Goal: Task Accomplishment & Management: Manage account settings

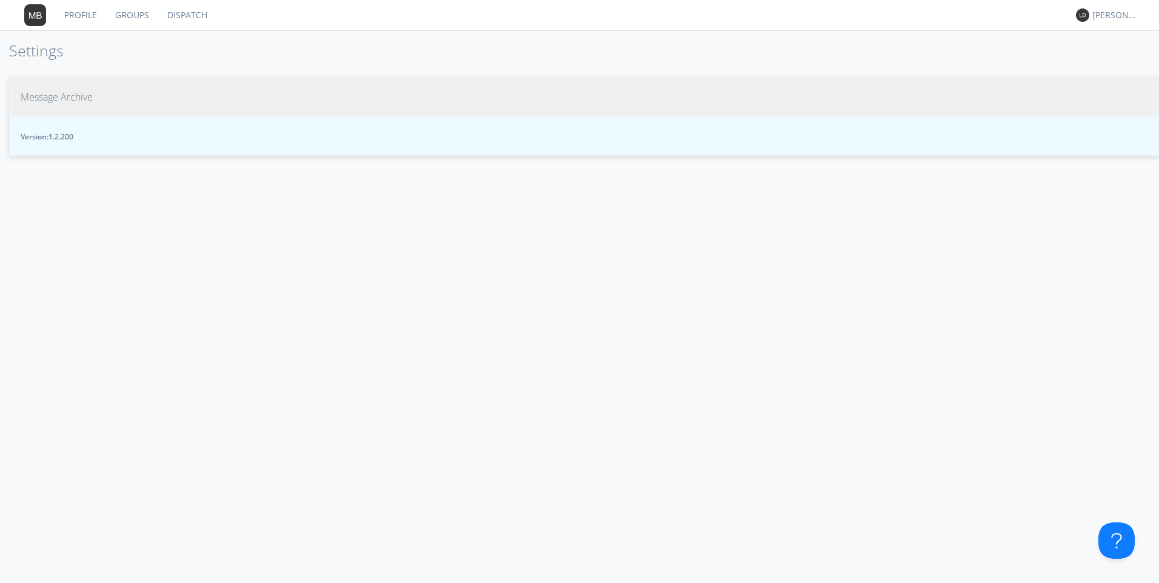
click at [69, 100] on span "Message Archive" at bounding box center [57, 97] width 72 height 14
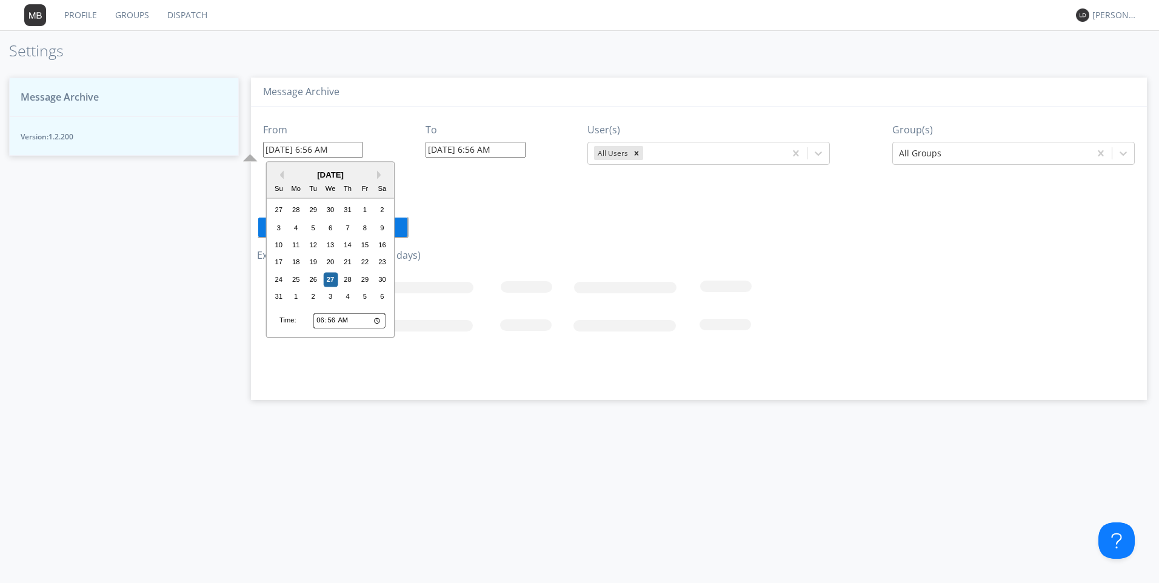
click at [286, 150] on input "08/27/2025 6:56 AM" at bounding box center [313, 150] width 100 height 16
click at [313, 281] on div "26" at bounding box center [313, 279] width 15 height 15
type input "08/26/2025 6:56 AM"
click at [297, 150] on input "08/26/2025 6:56 AM" at bounding box center [313, 150] width 100 height 16
click at [321, 321] on input "06:56" at bounding box center [349, 321] width 72 height 16
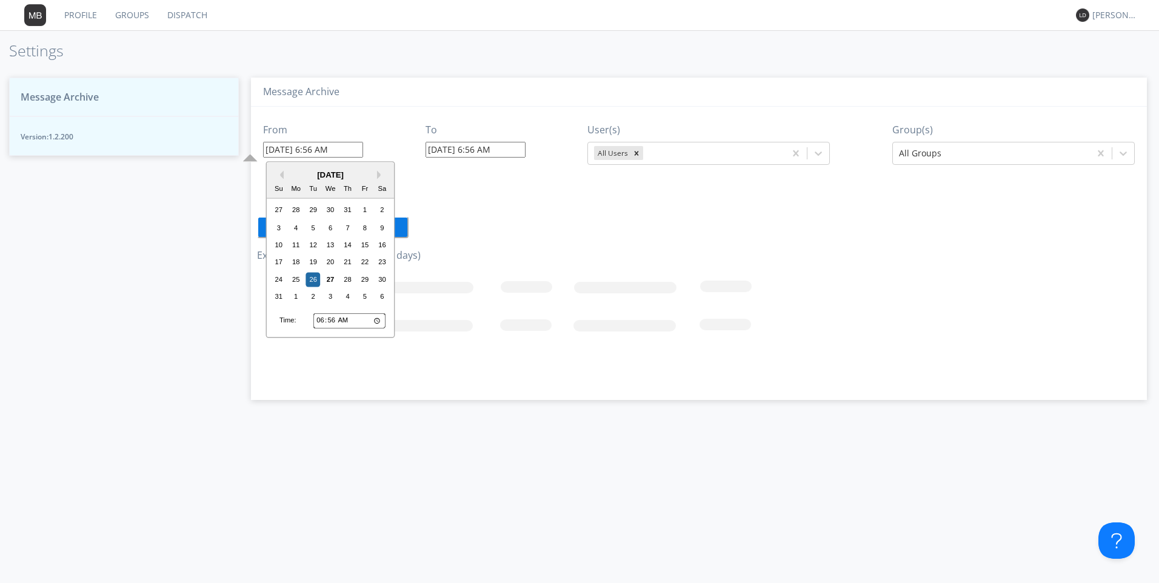
type input "01:56"
type input "08/26/2025 1:56 AM"
type input "00:56"
type input "08/26/2025 12:56 AM"
type input "00:01"
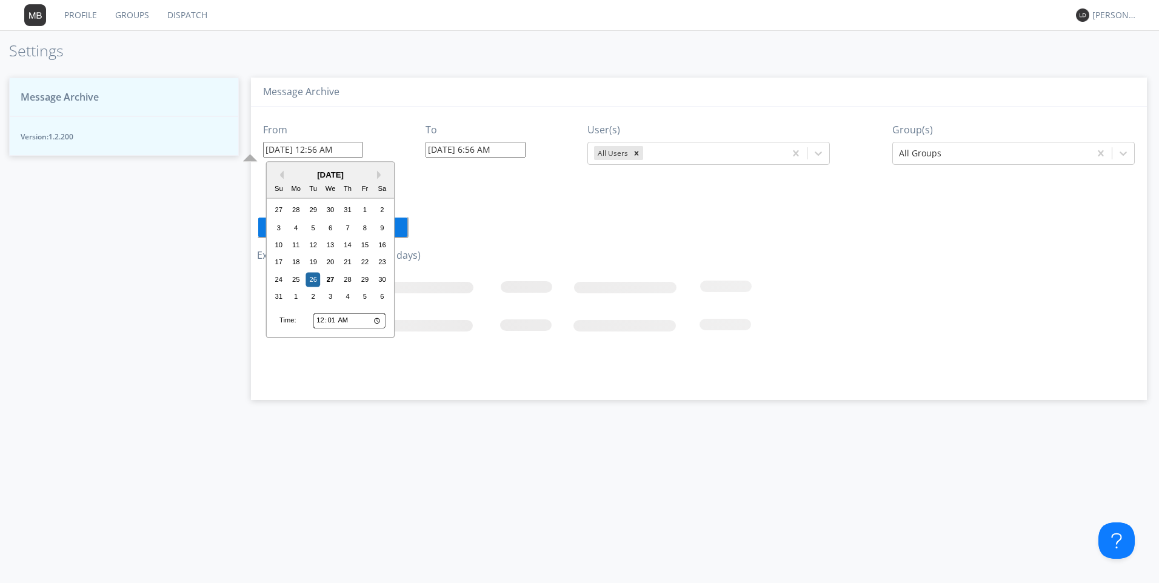
type input "08/26/2025 12:01 AM"
type input "00:15"
type input "08/26/2025 12:15 AM"
type input "12:15"
type input "08/26/2025 12:15 PM"
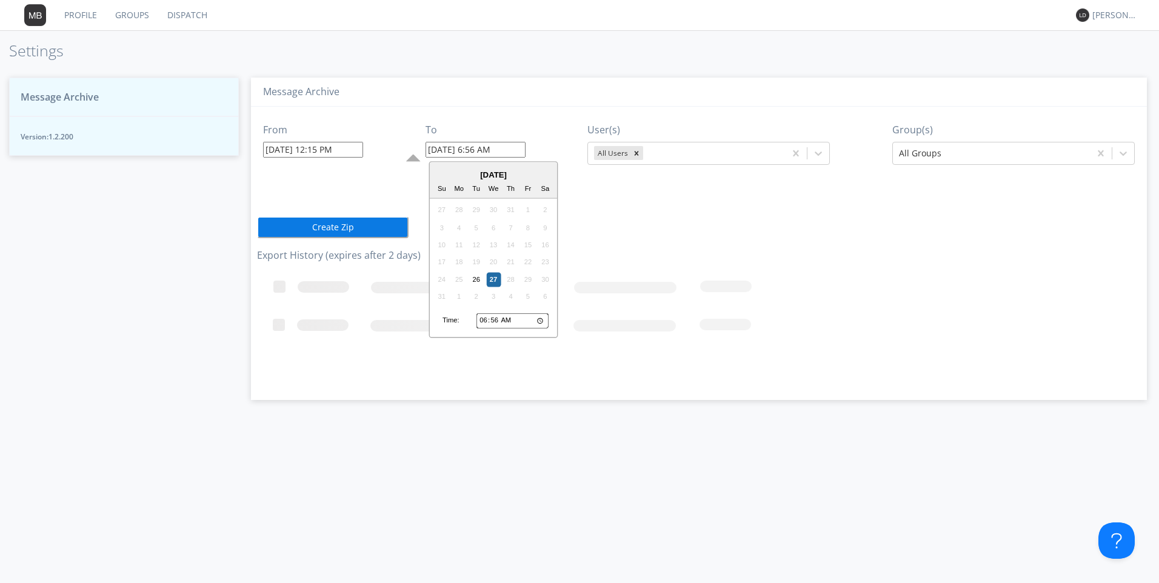
click at [485, 148] on input "08/27/2025 6:56 AM" at bounding box center [476, 150] width 100 height 16
click at [473, 282] on div "26" at bounding box center [476, 279] width 15 height 15
type input "08/26/2025 6:56 AM"
click at [500, 143] on input "08/26/2025 6:56 AM" at bounding box center [476, 150] width 100 height 16
click at [484, 323] on input "06:56" at bounding box center [512, 321] width 72 height 16
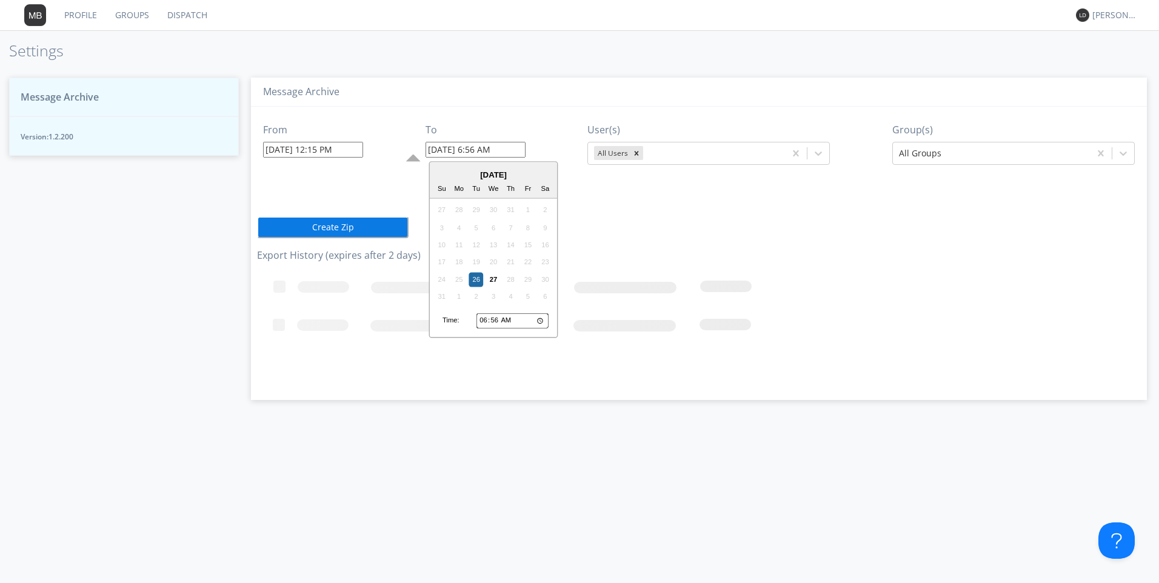
type input "01:56"
type input "08/26/2025 1:56 AM"
type input "13:56"
type input "08/26/2025 1:56 PM"
drag, startPoint x: 671, startPoint y: 221, endPoint x: 669, endPoint y: 214, distance: 7.1
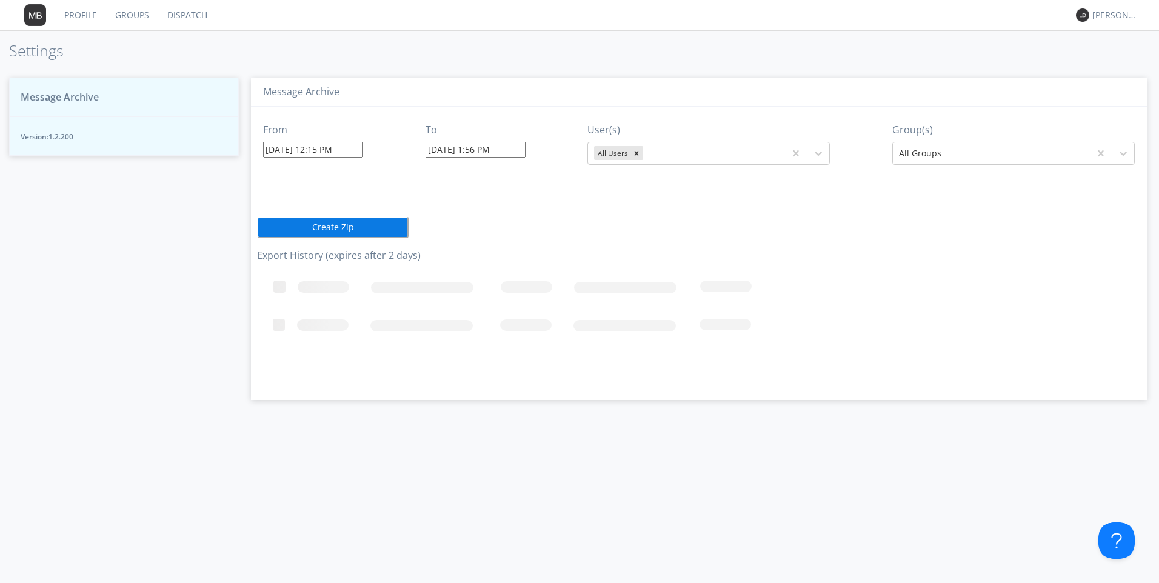
click at [670, 217] on div "From 08/26/2025 12:15 PM To 08/26/2025 1:56 PM User(s) All Users Group(s) All G…" at bounding box center [699, 249] width 884 height 284
click at [638, 152] on icon "Remove All Users" at bounding box center [637, 153] width 4 height 4
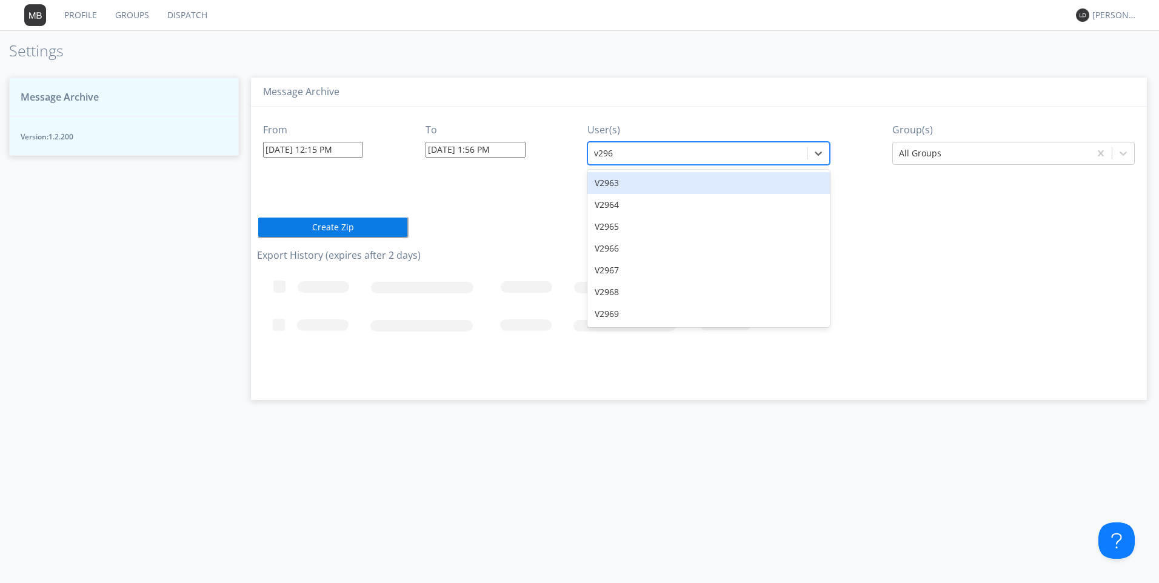
type input "v2963"
drag, startPoint x: 597, startPoint y: 185, endPoint x: 604, endPoint y: 185, distance: 7.3
click at [599, 186] on div "V2963" at bounding box center [708, 183] width 242 height 22
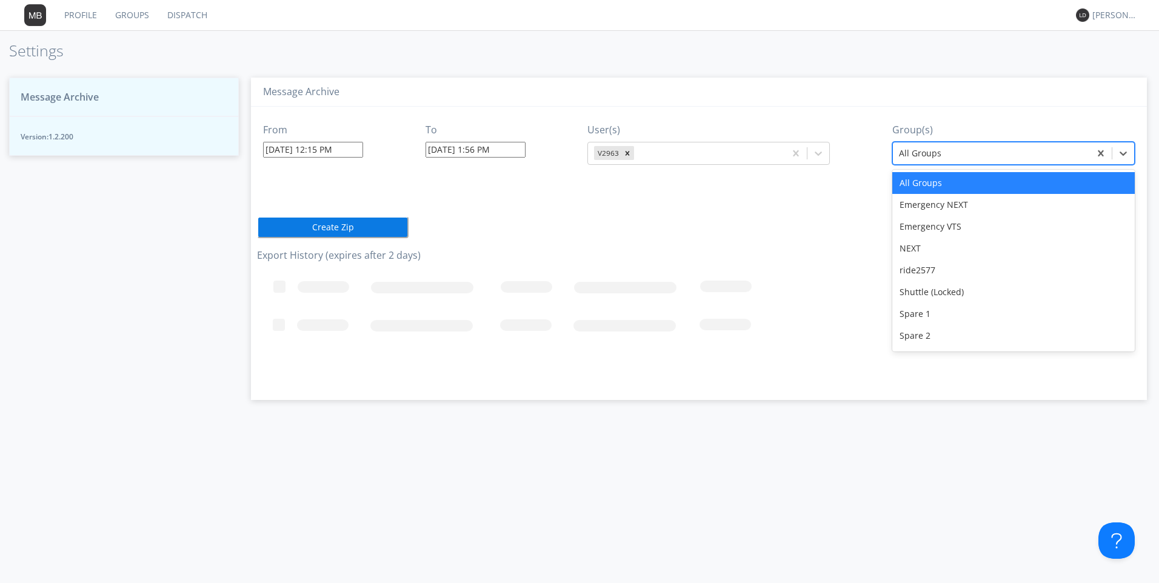
click at [960, 152] on div at bounding box center [991, 153] width 185 height 15
type input "v"
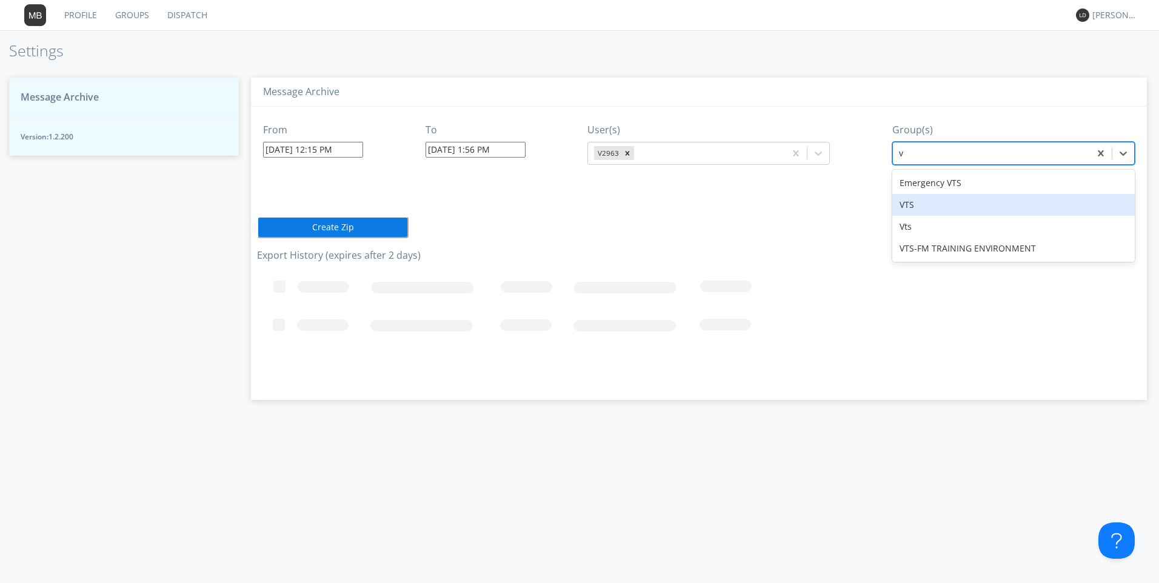
click at [900, 205] on div "VTS" at bounding box center [1013, 205] width 242 height 22
click at [338, 230] on button "Create Zip" at bounding box center [333, 227] width 152 height 22
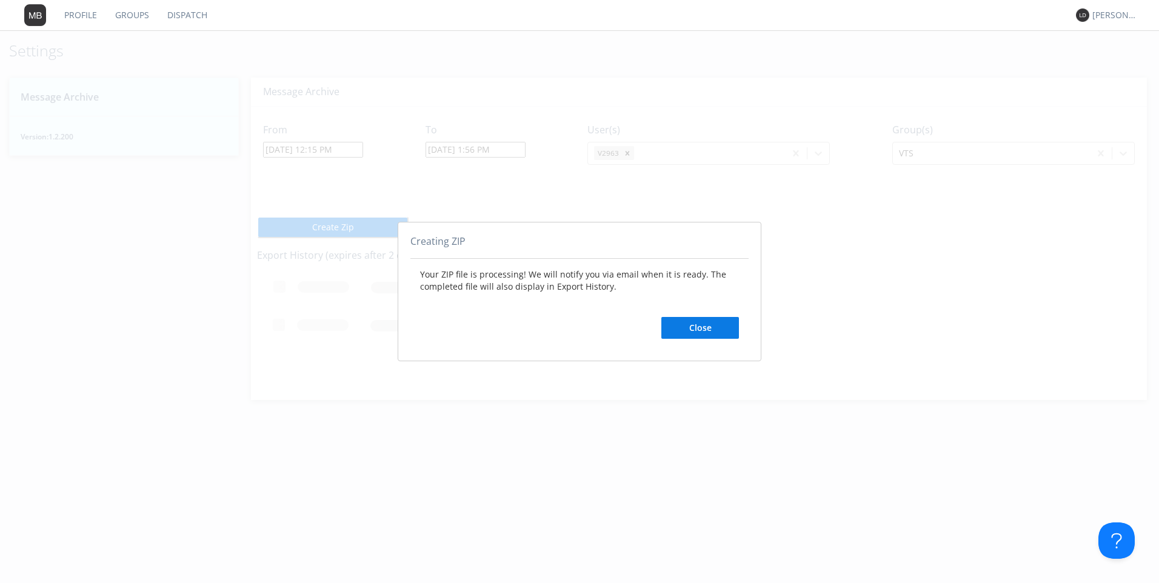
click at [713, 328] on button "Close" at bounding box center [700, 328] width 78 height 22
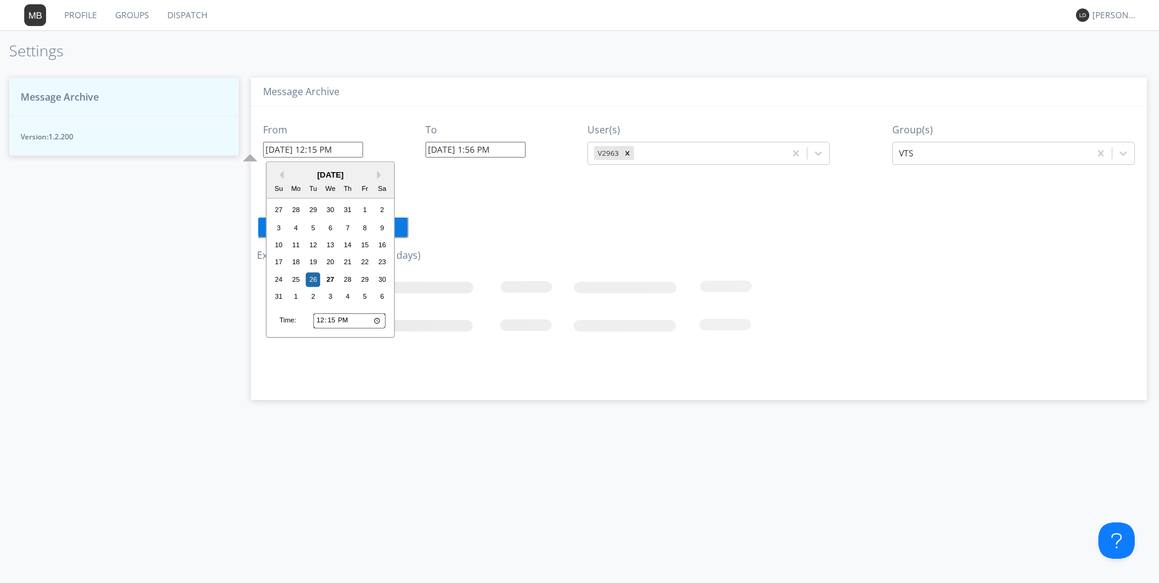
click at [332, 155] on input "08/26/2025 12:15 PM" at bounding box center [313, 150] width 100 height 16
click at [318, 146] on input "08/26/2025 12:15 PM" at bounding box center [313, 150] width 100 height 16
click at [321, 322] on input "12:15" at bounding box center [349, 321] width 72 height 16
type input "13:15"
type input "08/26/2025 1:15 PM"
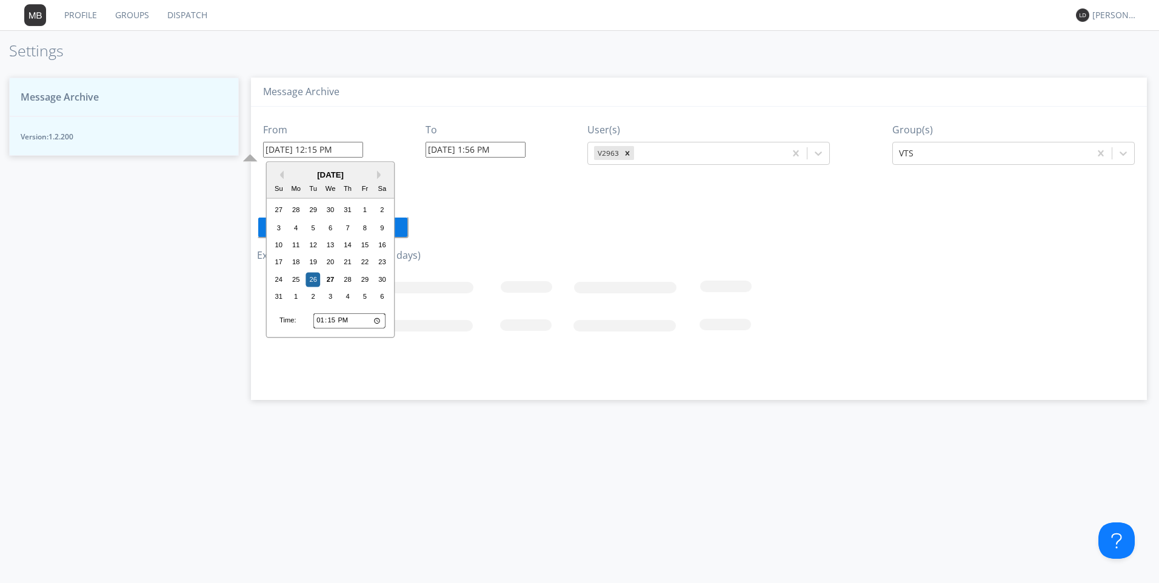
type input "08/27/2025 7:08 AM"
type input "15:15"
type input "08/26/2025 3:15 PM"
type input "15:05"
type input "08/26/2025 3:05 PM"
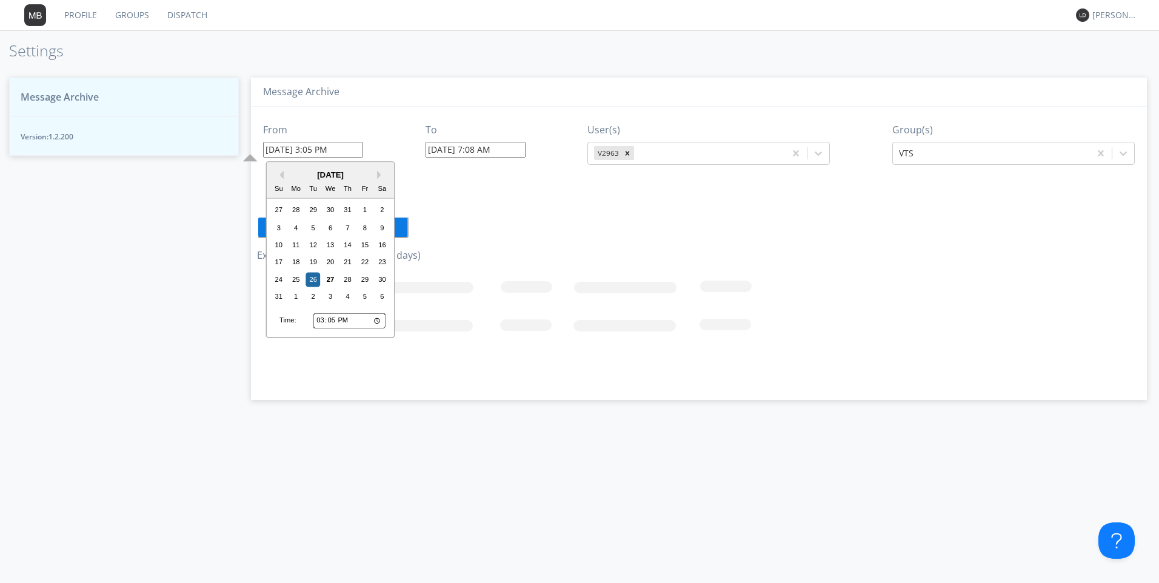
type input "15:55"
type input "08/26/2025 3:55 PM"
click at [321, 323] on input "15:55" at bounding box center [349, 321] width 72 height 16
type input "13:55"
type input "08/26/2025 1:55 PM"
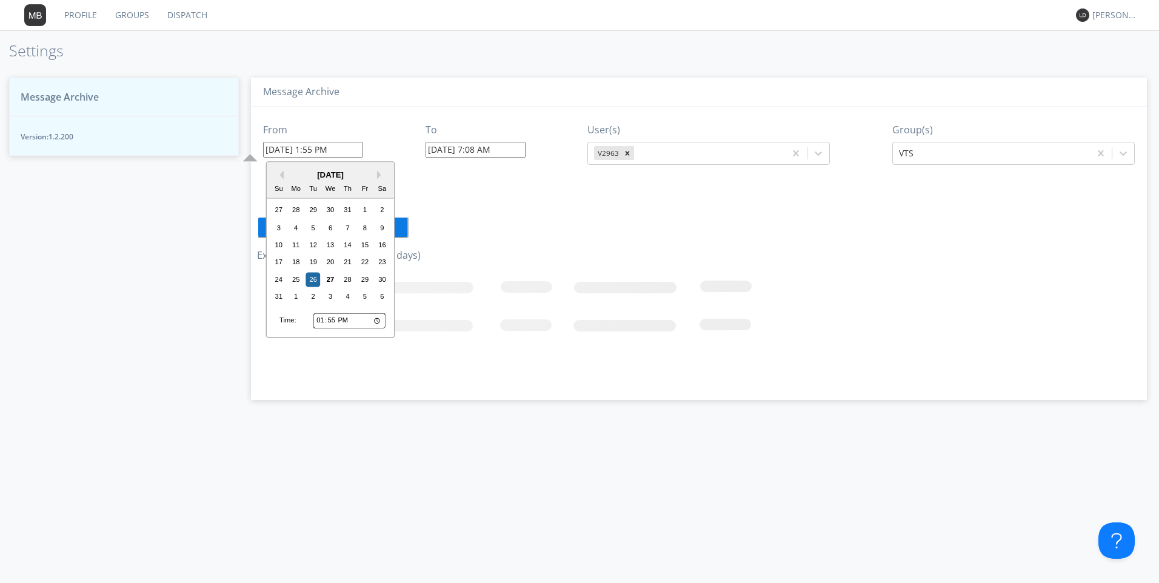
click at [460, 149] on input "08/27/2025 7:08 AM" at bounding box center [476, 150] width 100 height 16
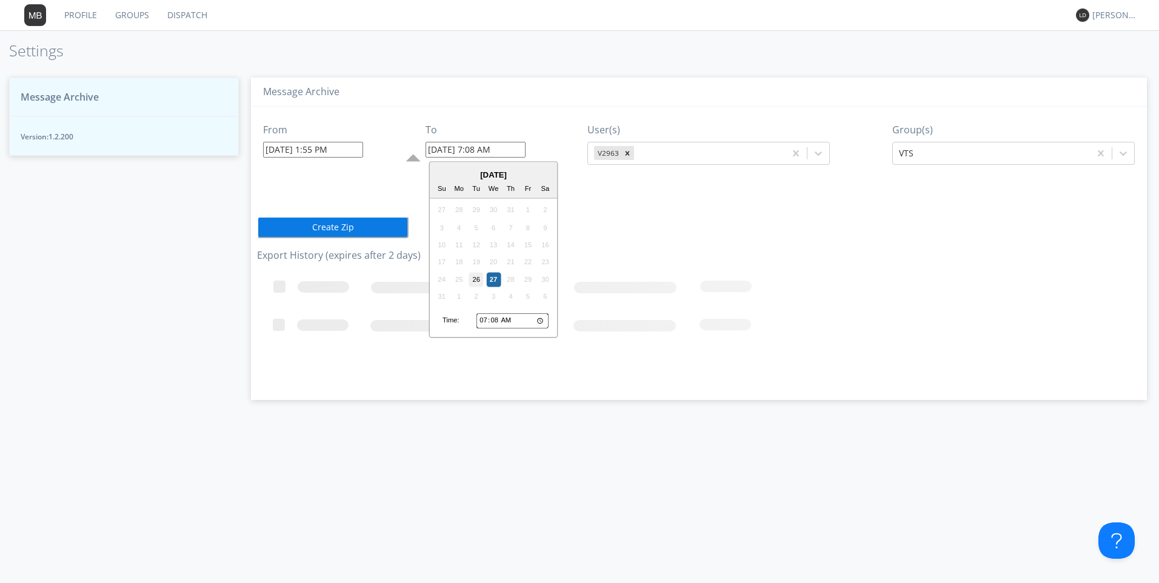
click at [473, 281] on div "26" at bounding box center [476, 279] width 15 height 15
click at [486, 152] on input "08/26/2025 7:08 AM" at bounding box center [476, 150] width 100 height 16
click at [476, 151] on input "08/26/2025 7:08 AM" at bounding box center [476, 150] width 100 height 16
click at [492, 152] on input "08/26/2025 2:08 AM" at bounding box center [476, 150] width 100 height 16
click at [507, 149] on input "08/26/2025 2:15 AM" at bounding box center [476, 150] width 100 height 16
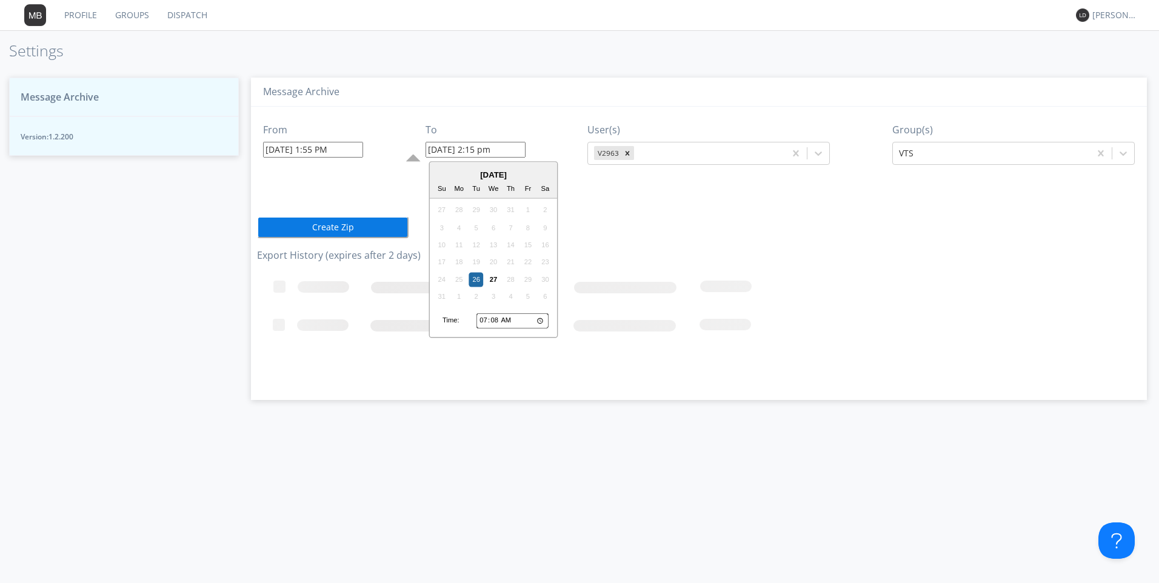
type input "08/26/2025 2:15 PM"
click at [327, 229] on button "Create Zip" at bounding box center [333, 227] width 152 height 22
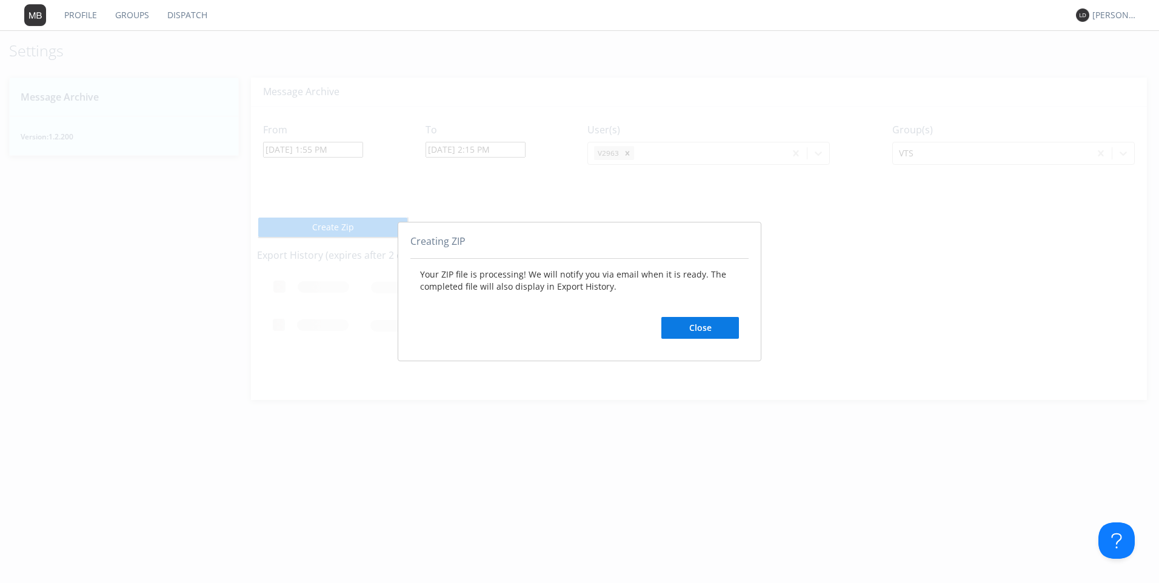
click at [679, 325] on button "Close" at bounding box center [700, 328] width 78 height 22
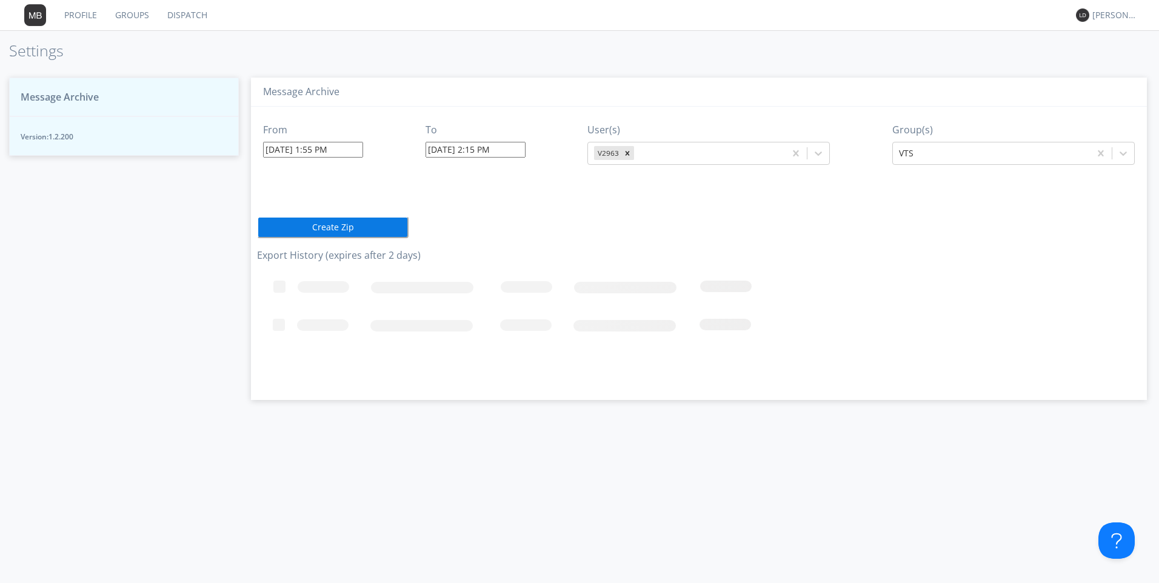
click at [349, 235] on button "Create Zip" at bounding box center [333, 227] width 152 height 22
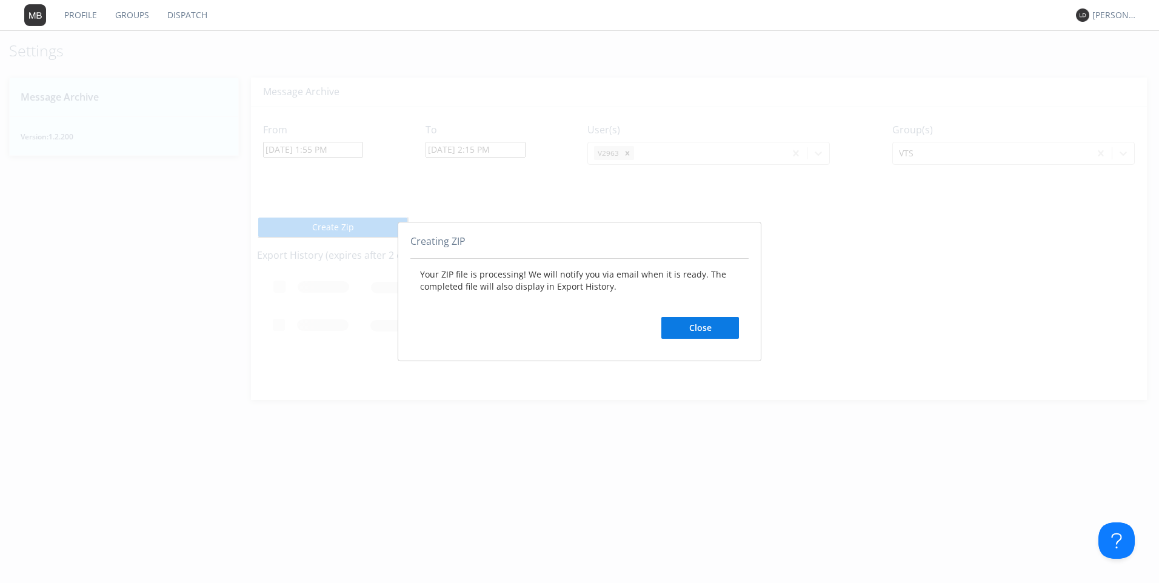
click at [686, 335] on button "Close" at bounding box center [700, 328] width 78 height 22
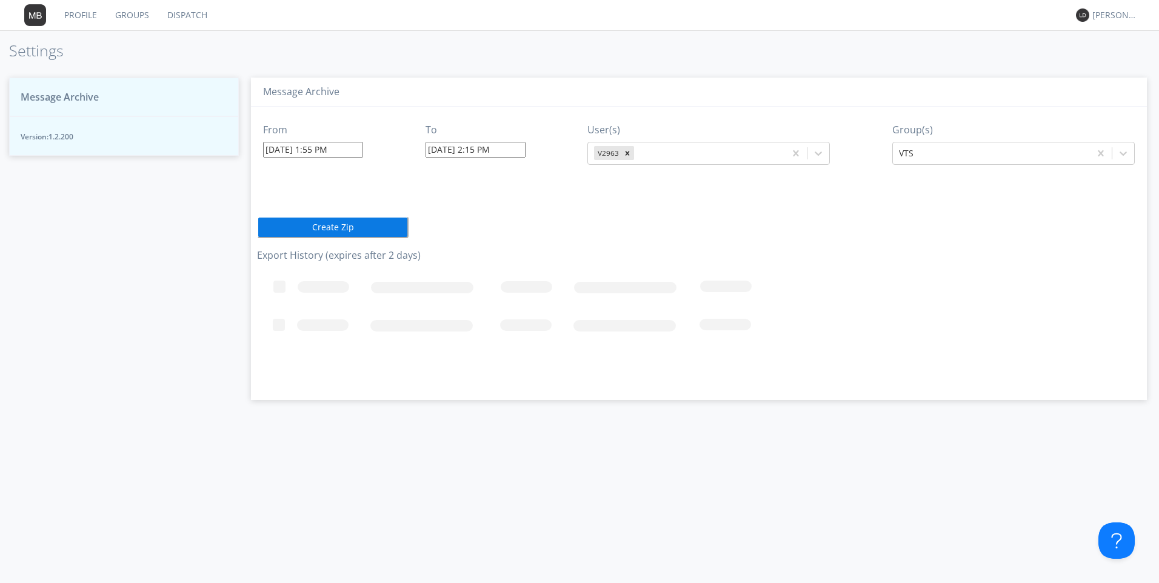
click at [190, 13] on link "Dispatch" at bounding box center [187, 15] width 58 height 30
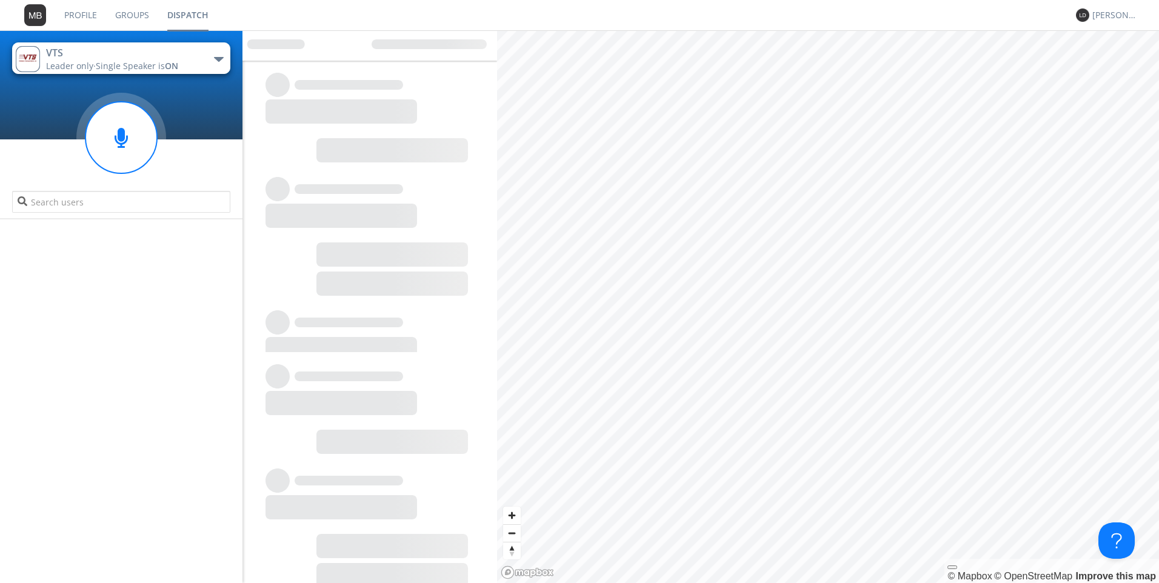
click at [202, 14] on link "Dispatch" at bounding box center [187, 15] width 59 height 30
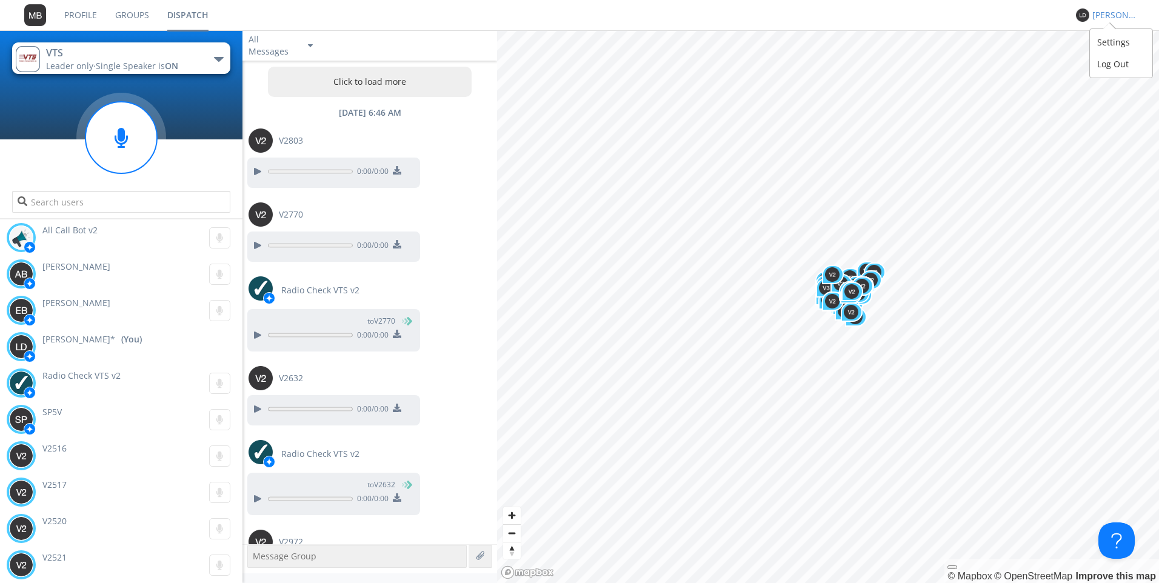
click at [1101, 13] on div "[PERSON_NAME]*" at bounding box center [1114, 15] width 45 height 12
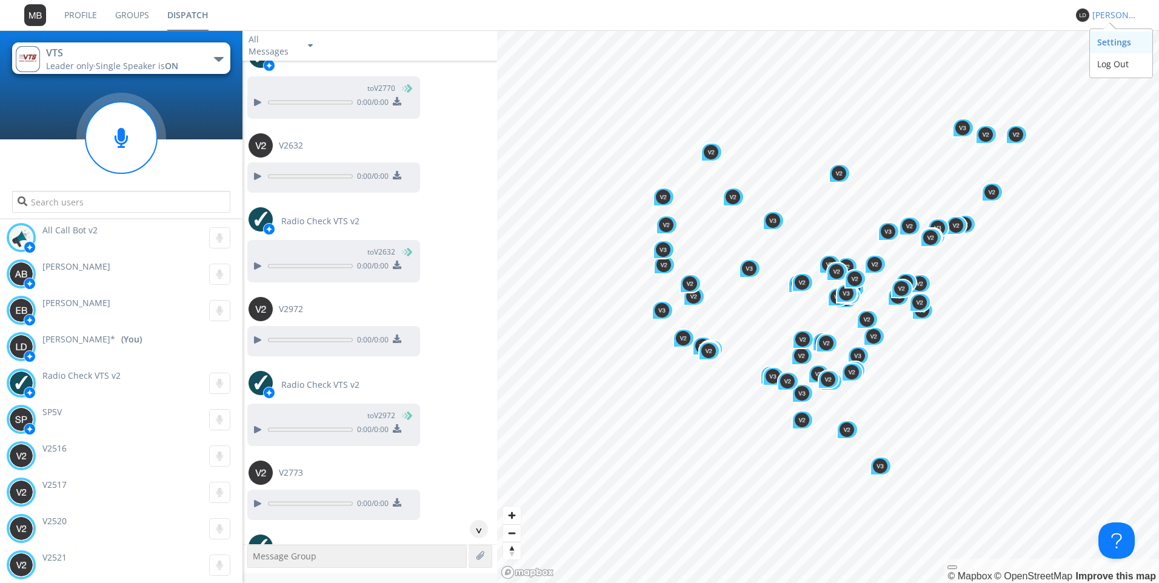
scroll to position [630, 0]
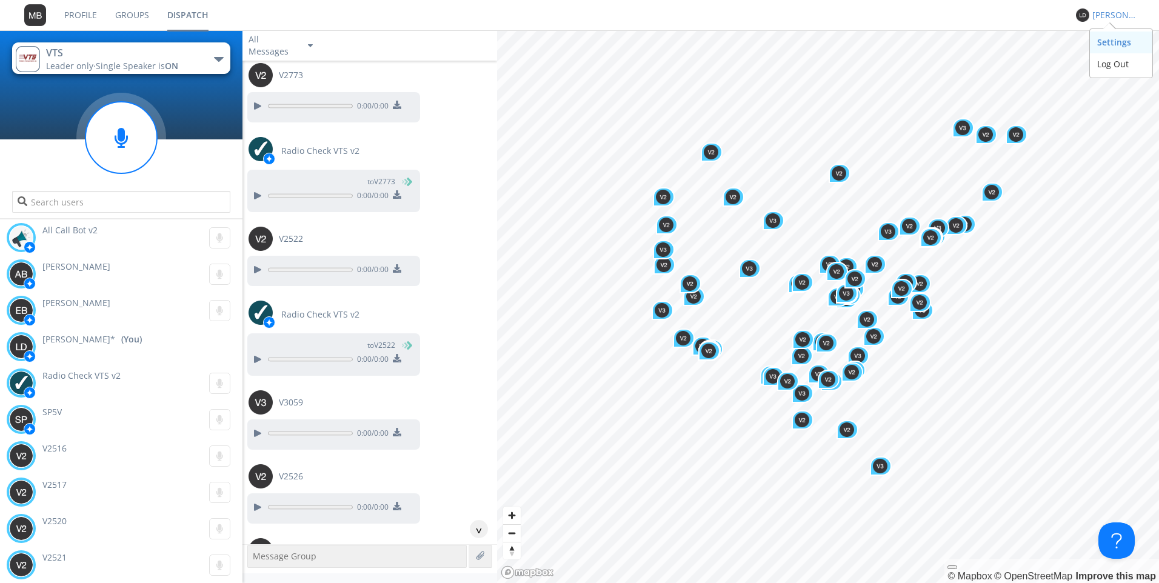
click at [1125, 50] on div "Settings" at bounding box center [1121, 43] width 62 height 22
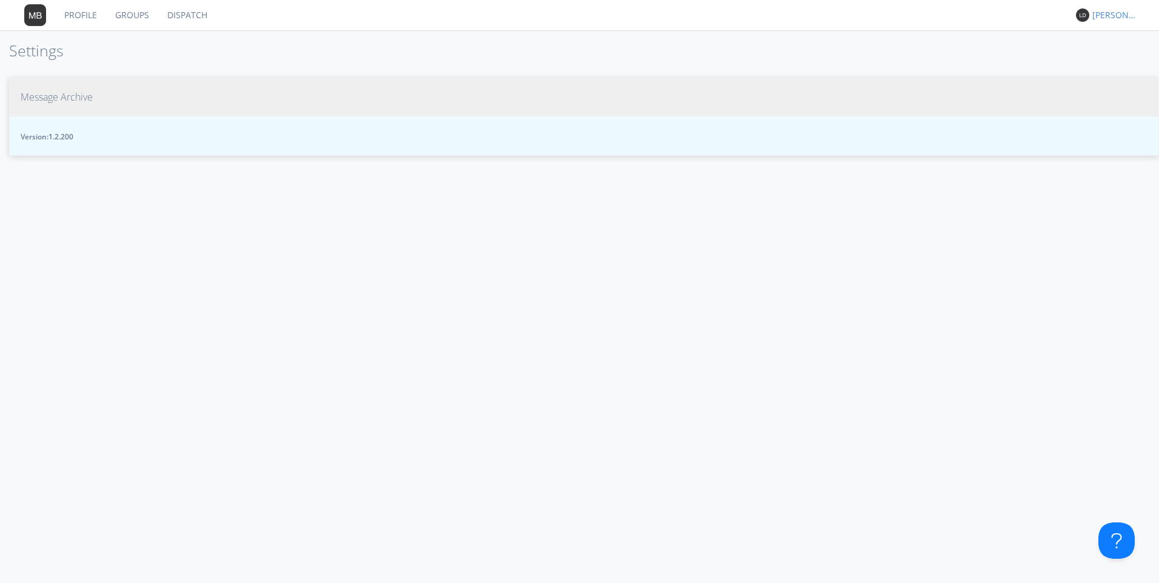
click at [62, 100] on span "Message Archive" at bounding box center [57, 97] width 72 height 14
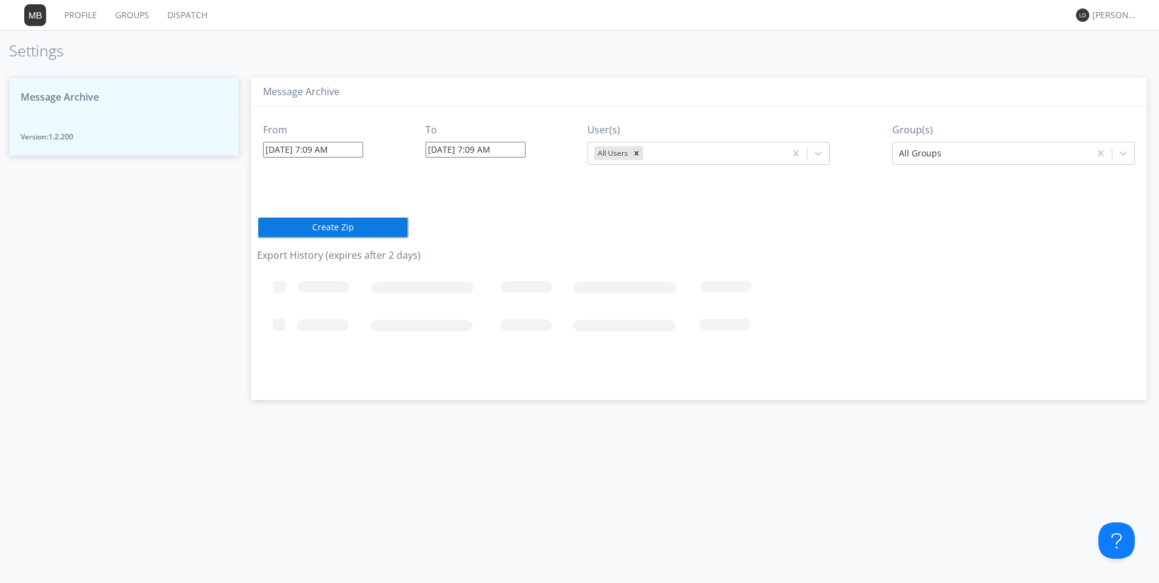
click at [1078, 12] on img at bounding box center [1082, 14] width 13 height 13
click at [1120, 17] on div "[PERSON_NAME]*" at bounding box center [1114, 15] width 45 height 12
click at [1118, 70] on div "Log Out" at bounding box center [1121, 64] width 62 height 22
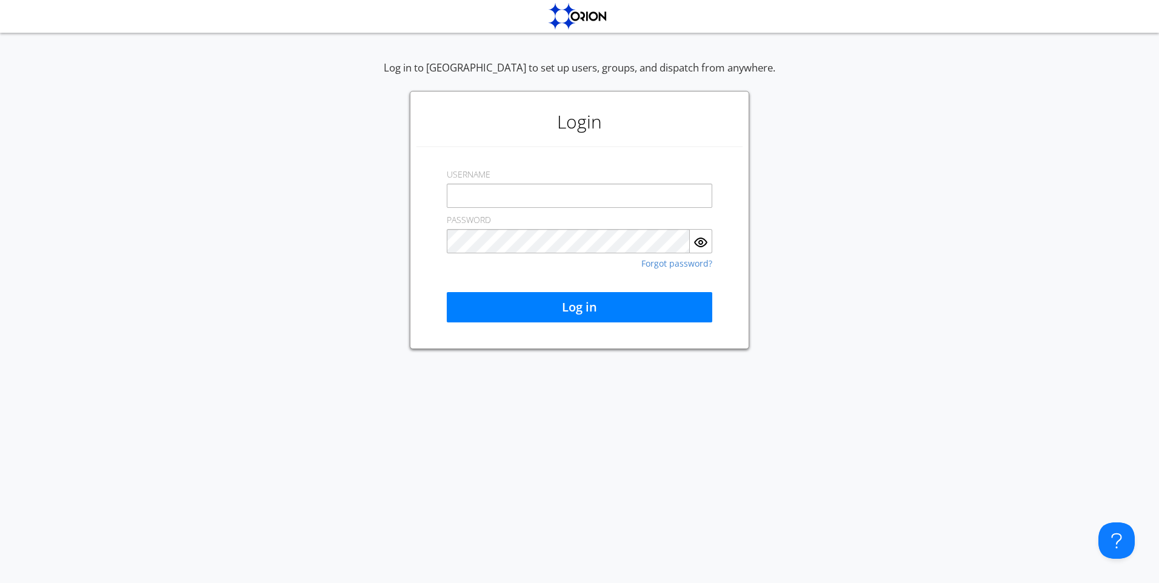
type input "[EMAIL_ADDRESS][DOMAIN_NAME]"
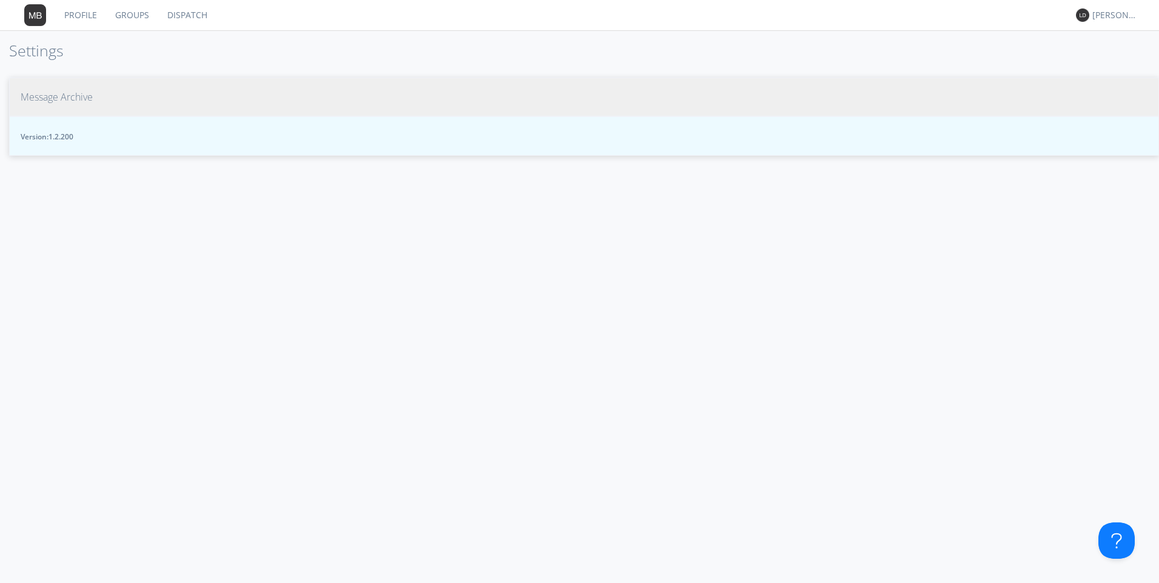
click at [32, 100] on span "Message Archive" at bounding box center [57, 97] width 72 height 14
click at [52, 95] on span "Message Archive" at bounding box center [57, 97] width 72 height 14
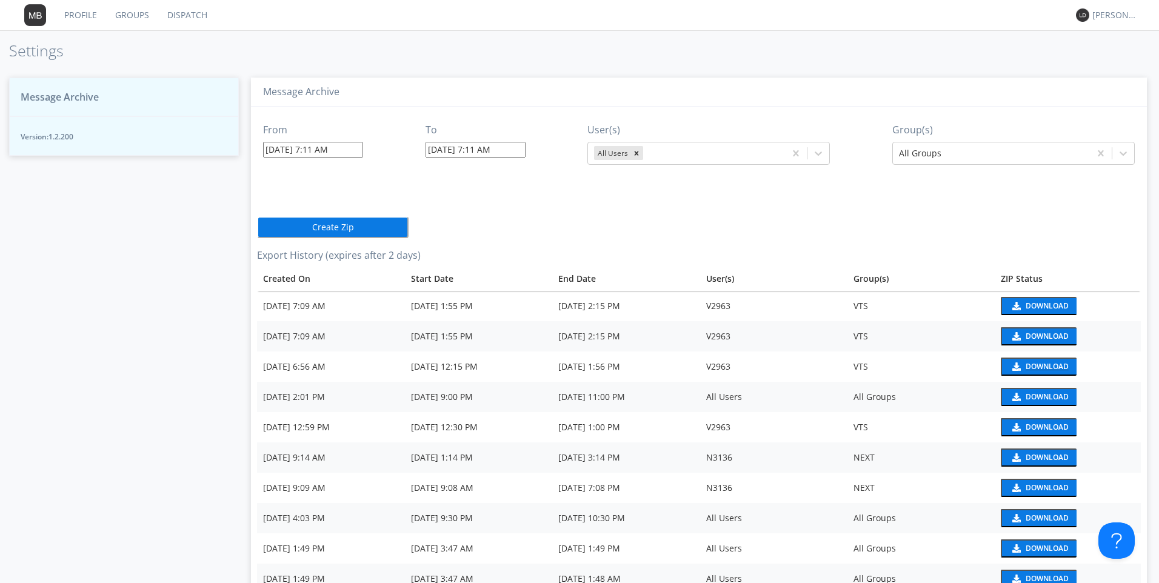
click at [1019, 367] on button "Download" at bounding box center [1039, 367] width 76 height 18
click at [1035, 338] on div "Download" at bounding box center [1047, 336] width 43 height 7
click at [1104, 17] on div "[PERSON_NAME]*" at bounding box center [1114, 15] width 45 height 12
drag, startPoint x: 1101, startPoint y: 66, endPoint x: 1095, endPoint y: 67, distance: 6.7
click at [1101, 66] on div "Log Out" at bounding box center [1121, 64] width 62 height 22
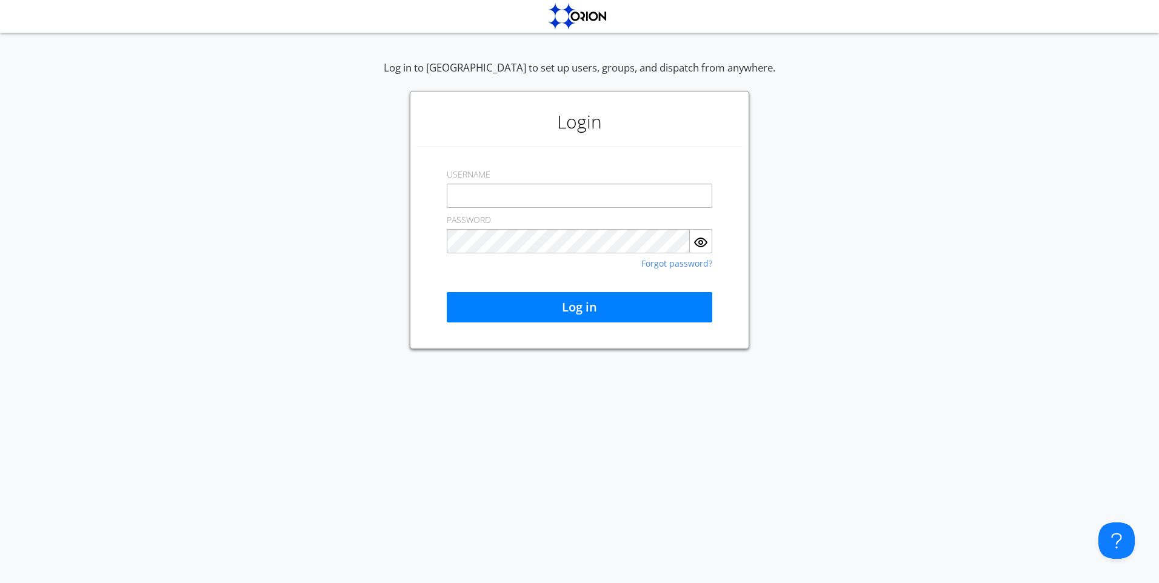
type input "[EMAIL_ADDRESS][DOMAIN_NAME]"
